Goal: Transaction & Acquisition: Book appointment/travel/reservation

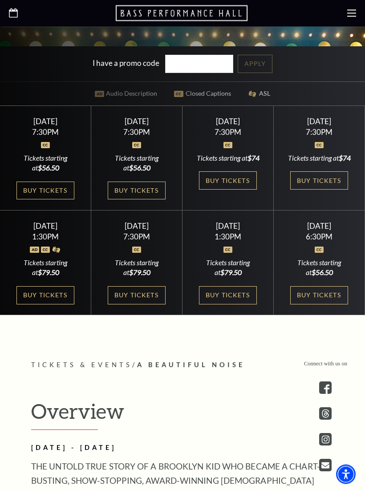
scroll to position [374, 0]
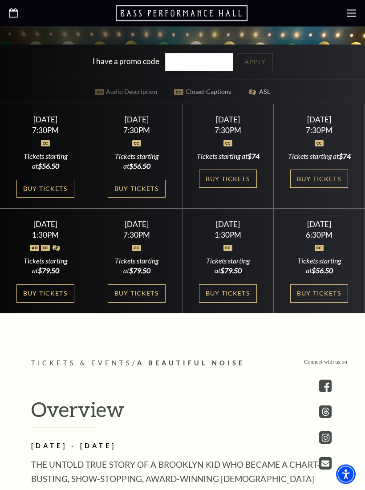
click at [138, 303] on link "Buy Tickets" at bounding box center [137, 294] width 58 height 18
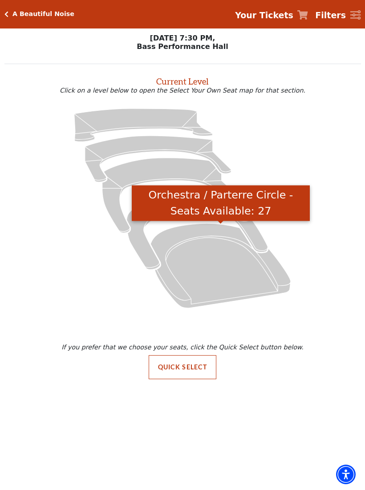
click at [219, 260] on icon "Orchestra / Parterre Circle - Seats Available: 27" at bounding box center [220, 266] width 140 height 85
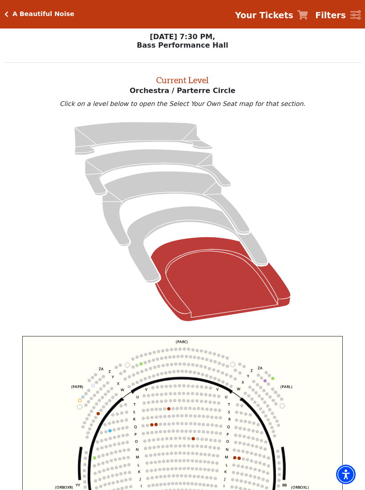
scroll to position [34, 0]
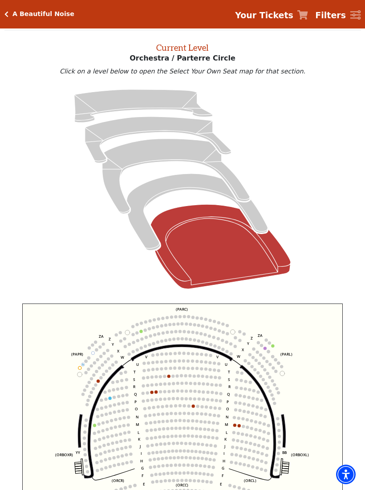
click at [149, 387] on circle at bounding box center [147, 385] width 3 height 3
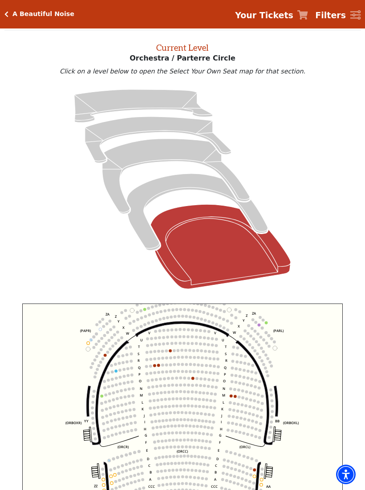
click at [231, 398] on circle at bounding box center [231, 396] width 3 height 3
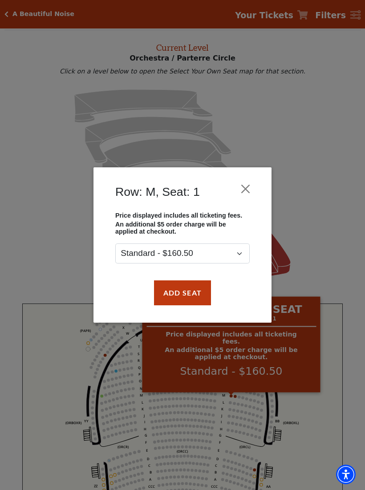
click at [250, 189] on button "Close" at bounding box center [245, 188] width 17 height 17
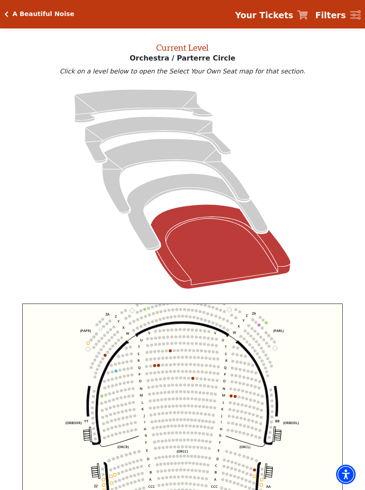
click at [155, 366] on circle at bounding box center [154, 366] width 3 height 3
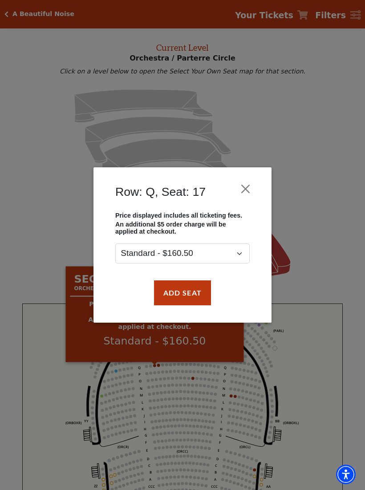
click at [252, 187] on button "Close" at bounding box center [245, 188] width 17 height 17
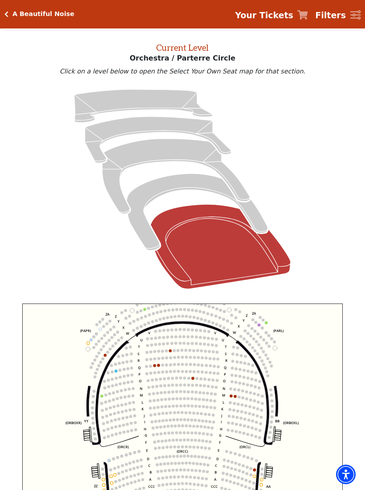
click at [232, 397] on circle at bounding box center [231, 396] width 3 height 3
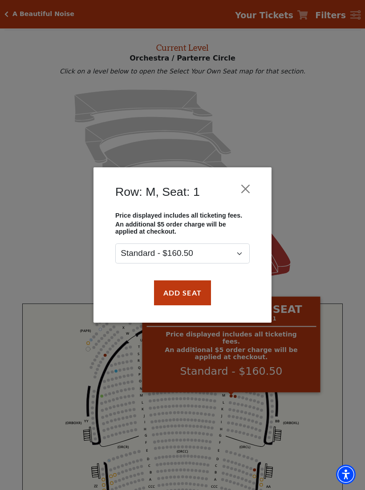
click at [251, 191] on button "Close" at bounding box center [245, 188] width 17 height 17
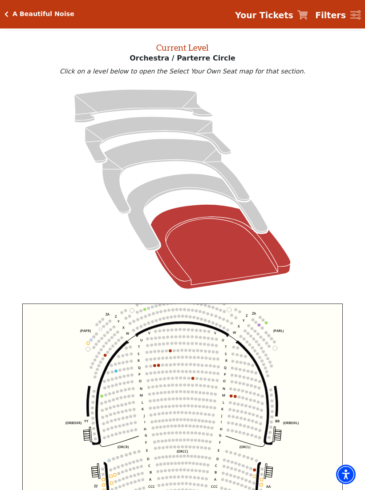
click at [227, 265] on icon "Orchestra / Parterre Circle - Seats Available: 27" at bounding box center [220, 246] width 140 height 85
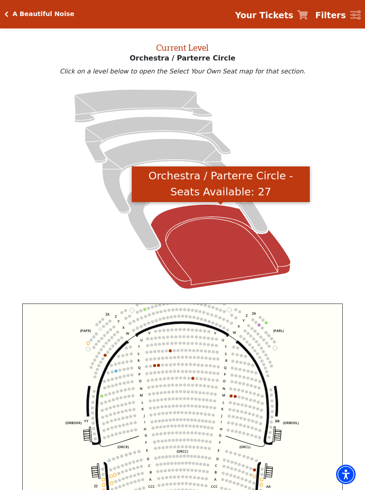
click at [224, 259] on icon "Orchestra / Parterre Circle - Seats Available: 27" at bounding box center [220, 246] width 140 height 85
click at [326, 246] on icon at bounding box center [183, 189] width 336 height 212
click at [217, 245] on icon "Orchestra / Parterre Circle - Seats Available: 27" at bounding box center [220, 246] width 140 height 85
click at [234, 253] on icon "Orchestra / Parterre Circle - Seats Available: 27" at bounding box center [220, 246] width 140 height 85
click at [344, 180] on icon at bounding box center [183, 189] width 336 height 212
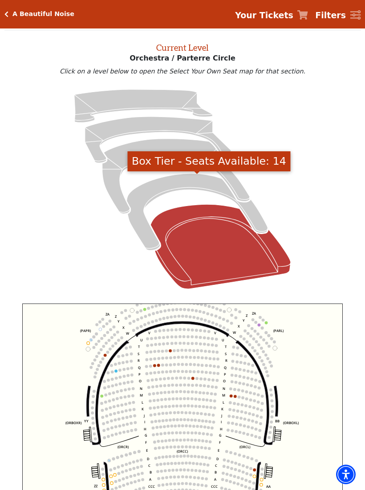
click at [159, 190] on icon "Box Tier - Seats Available: 14" at bounding box center [197, 212] width 141 height 77
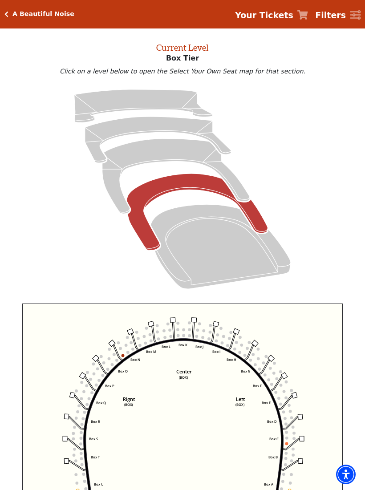
click at [163, 159] on icon "Mezzanine - Seats Available: 27" at bounding box center [175, 176] width 147 height 75
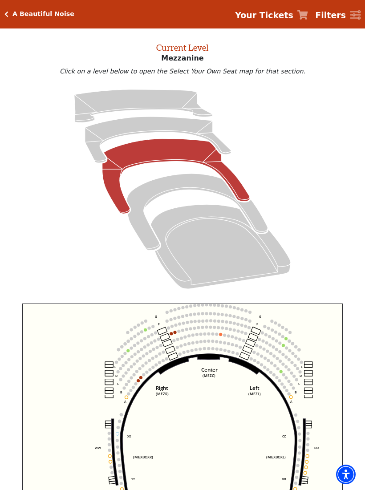
click at [191, 380] on icon "Center (MEZC) Right (MEZR) Left (MEZL) (MEXBOXR) (MEXBOXL) XX WW CC DD YY BB ZZ…" at bounding box center [182, 424] width 321 height 241
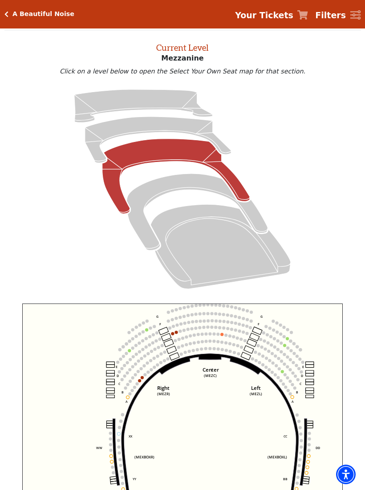
click at [140, 382] on circle at bounding box center [139, 380] width 3 height 3
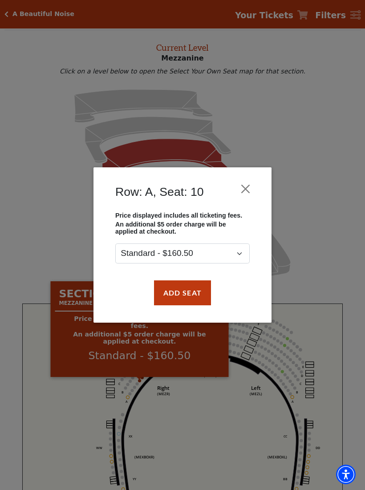
click at [245, 189] on button "Close" at bounding box center [245, 188] width 17 height 17
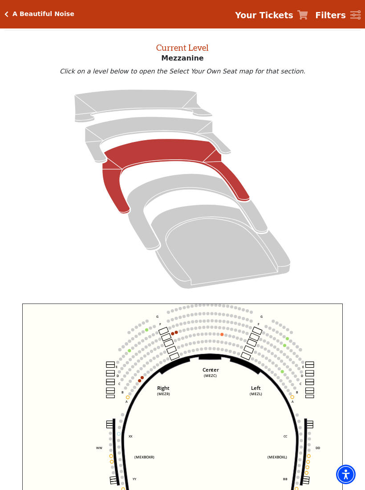
click at [175, 334] on circle at bounding box center [176, 332] width 3 height 3
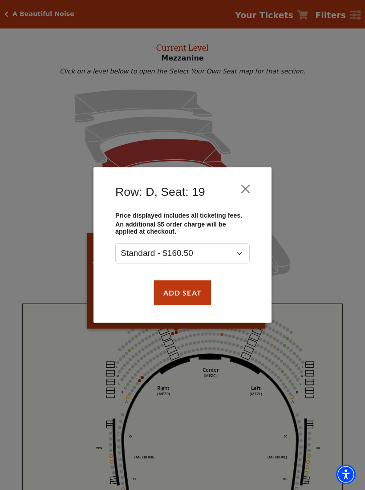
click at [245, 189] on button "Close" at bounding box center [245, 188] width 17 height 17
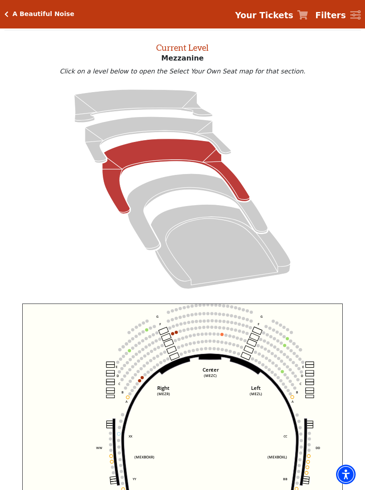
click at [16, 16] on h5 "A Beautiful Noise" at bounding box center [43, 14] width 62 height 8
